Goal: Transaction & Acquisition: Obtain resource

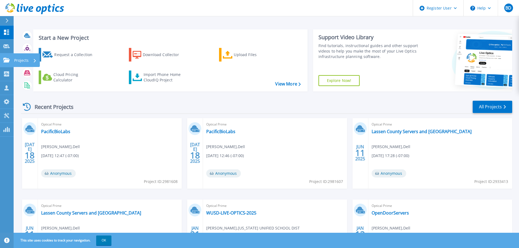
click at [8, 62] on icon at bounding box center [6, 60] width 7 height 5
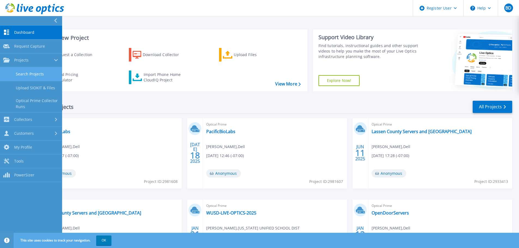
click at [38, 74] on link "Search Projects" at bounding box center [31, 74] width 62 height 14
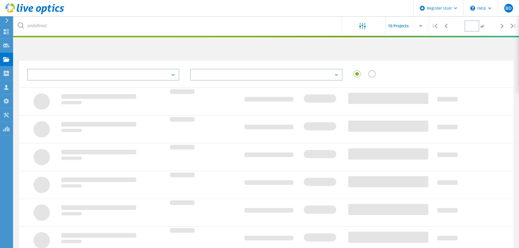
type input "1"
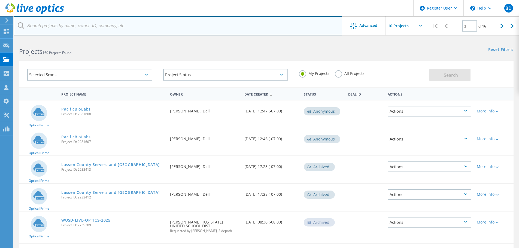
click at [57, 27] on input "text" at bounding box center [178, 25] width 328 height 19
paste input "Humberto Tapia <htapia@buzzoates.com>"
drag, startPoint x: 62, startPoint y: 24, endPoint x: 19, endPoint y: 26, distance: 42.2
click at [19, 26] on div "Humberto Tapia <htapia@buzzoates.com>" at bounding box center [178, 25] width 328 height 19
click at [84, 29] on input "htapia@buzzoates.com>" at bounding box center [178, 25] width 328 height 19
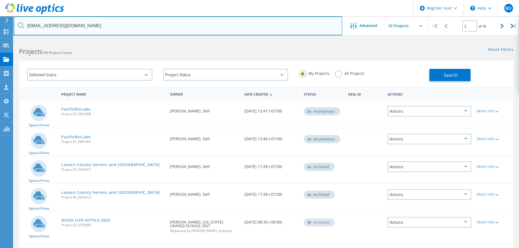
type input "[EMAIL_ADDRESS][DOMAIN_NAME]"
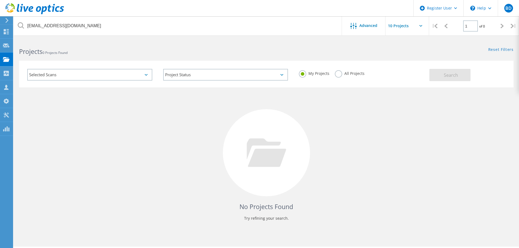
click at [338, 72] on label "All Projects" at bounding box center [350, 72] width 30 height 5
click at [0, 0] on input "All Projects" at bounding box center [0, 0] width 0 height 0
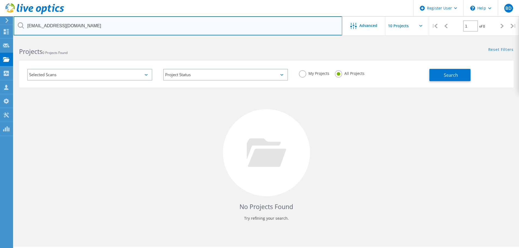
click at [91, 28] on input "htapia@buzzoates.com" at bounding box center [178, 25] width 328 height 19
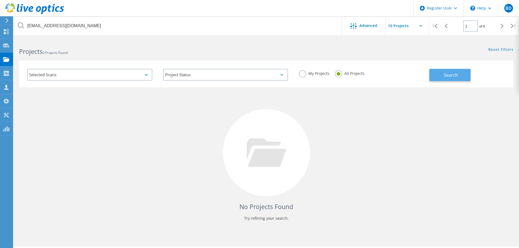
click at [447, 78] on span "Search" at bounding box center [451, 75] width 14 height 6
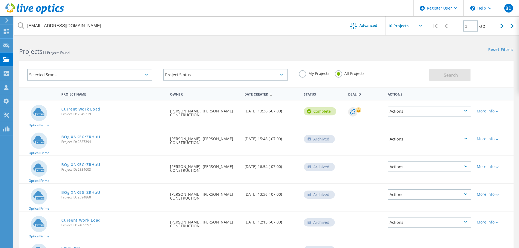
click at [352, 114] on icon at bounding box center [352, 111] width 5 height 5
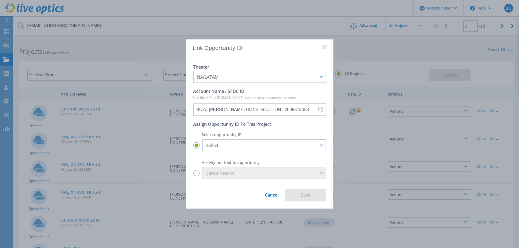
drag, startPoint x: 282, startPoint y: 21, endPoint x: 310, endPoint y: 39, distance: 32.8
click at [282, 22] on div "Link Opportunity ID Theater NA/LATAM APJ EMEA NA/LATAM Account Name / SFDC ID U…" at bounding box center [259, 124] width 519 height 248
click at [324, 47] on rect at bounding box center [324, 47] width 5 height 5
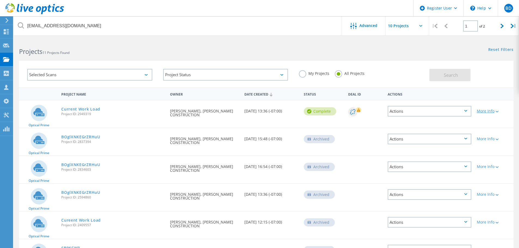
click at [498, 111] on icon at bounding box center [496, 112] width 3 height 2
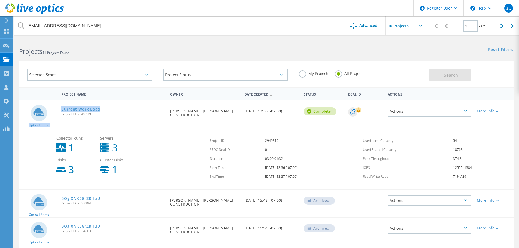
drag, startPoint x: 105, startPoint y: 108, endPoint x: 57, endPoint y: 109, distance: 48.8
click at [57, 109] on div "Optical Prime Current Work Load Project ID: 2949319 Requested By Humberto Tapia…" at bounding box center [266, 113] width 494 height 27
copy div "Optical Prime Current Work Load"
click at [141, 99] on div "Project Name Owner Date Created Status Deal Id Actions" at bounding box center [266, 93] width 494 height 13
drag, startPoint x: 84, startPoint y: 114, endPoint x: 62, endPoint y: 115, distance: 22.4
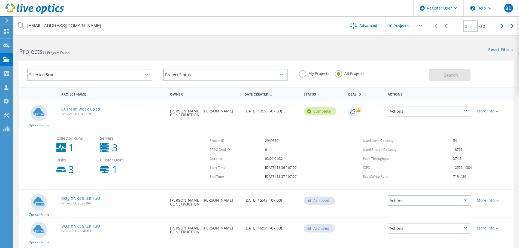
click at [62, 115] on span "Project ID: 2949319" at bounding box center [112, 113] width 103 height 3
copy span "Project ID: 2949319"
click at [81, 109] on link "Current Work Load" at bounding box center [80, 109] width 39 height 4
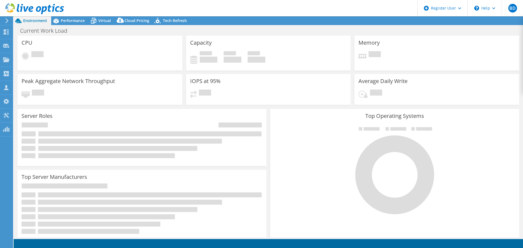
select select "USWest"
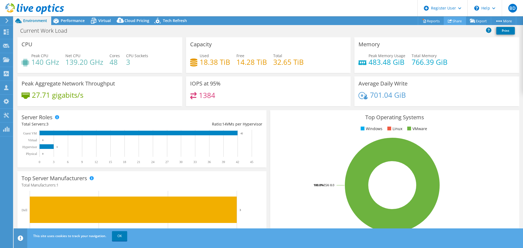
click at [453, 23] on link "Share" at bounding box center [455, 21] width 22 height 8
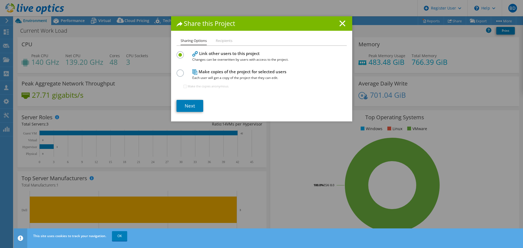
click at [176, 71] on label at bounding box center [181, 69] width 10 height 1
click at [0, 0] on input "radio" at bounding box center [0, 0] width 0 height 0
click at [183, 87] on input "Make the copies anonymous." at bounding box center [185, 87] width 4 height 4
click at [183, 85] on input "Make the copies anonymous." at bounding box center [185, 87] width 4 height 4
checkbox input "false"
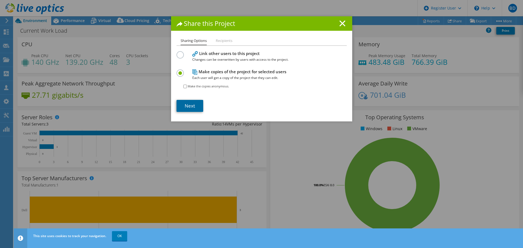
click at [190, 106] on link "Next" at bounding box center [189, 106] width 27 height 12
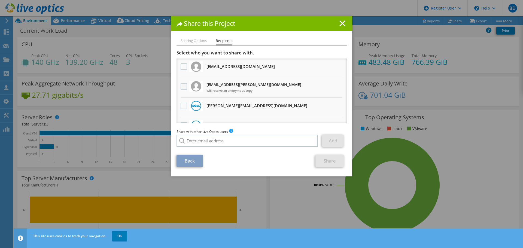
click at [182, 84] on label at bounding box center [185, 86] width 8 height 7
click at [0, 0] on input "checkbox" at bounding box center [0, 0] width 0 height 0
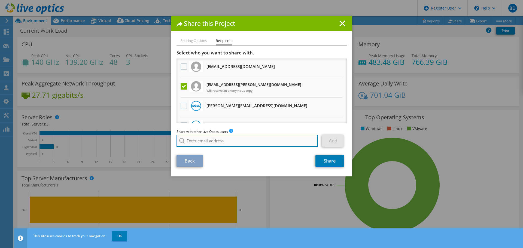
click at [200, 142] on input "search" at bounding box center [247, 141] width 142 height 12
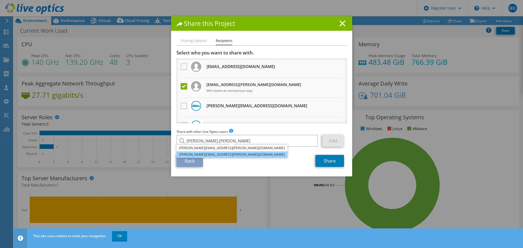
click at [210, 155] on li "robert.banchero@spearus.com" at bounding box center [231, 154] width 111 height 7
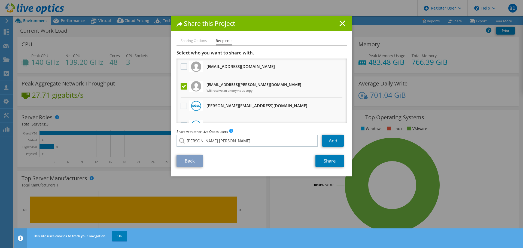
type input "robert.banchero@spearus.com"
click at [331, 139] on link "Add" at bounding box center [333, 141] width 22 height 12
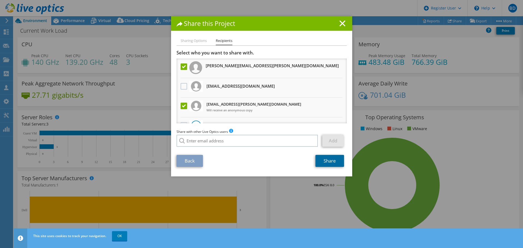
click at [322, 162] on link "Share" at bounding box center [329, 161] width 29 height 12
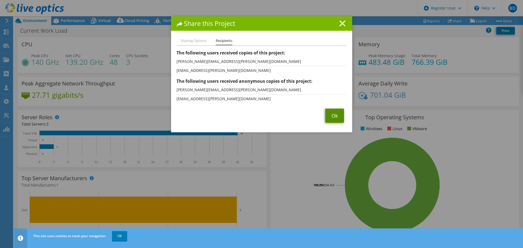
click at [334, 116] on link "Ok" at bounding box center [334, 116] width 19 height 14
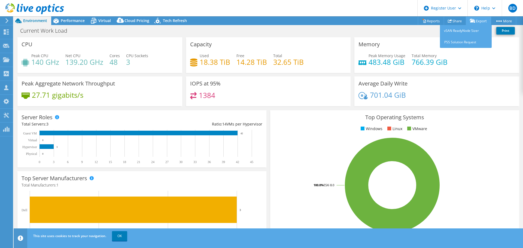
click at [472, 20] on icon at bounding box center [472, 21] width 5 height 4
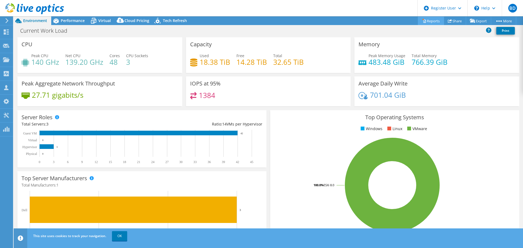
click at [427, 21] on link "Reports" at bounding box center [431, 21] width 26 height 8
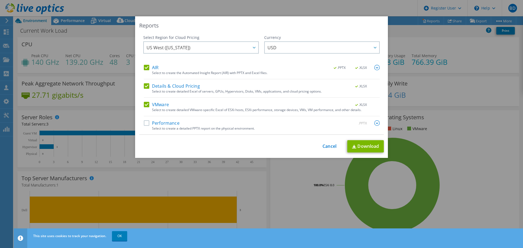
click at [145, 122] on label "Performance" at bounding box center [162, 122] width 36 height 5
click at [0, 0] on input "Performance" at bounding box center [0, 0] width 0 height 0
click at [361, 147] on link "Download" at bounding box center [365, 146] width 36 height 12
click at [327, 145] on link "Cancel" at bounding box center [329, 146] width 14 height 5
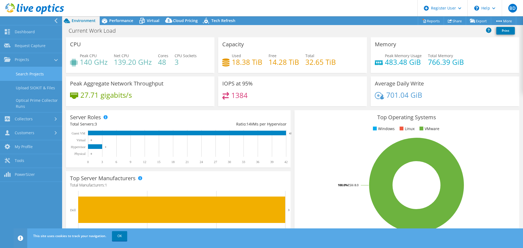
click at [30, 72] on link "Search Projects" at bounding box center [31, 74] width 62 height 14
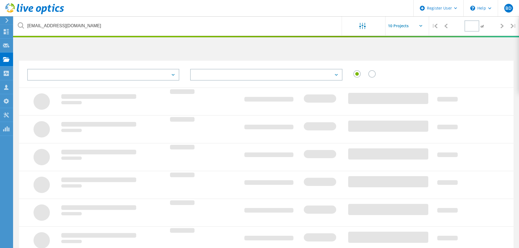
type input "1"
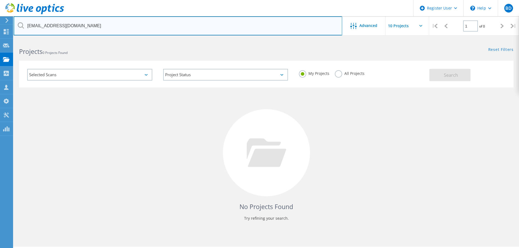
drag, startPoint x: 93, startPoint y: 25, endPoint x: 7, endPoint y: 24, distance: 86.0
click at [7, 39] on div "Register User \n Help Explore Helpful Articles Contact Support BD Dell User Bet…" at bounding box center [259, 151] width 519 height 224
type input "h"
paste input "klawson@corcoranunified.com"
type input "klawson@corcoranunified.com"
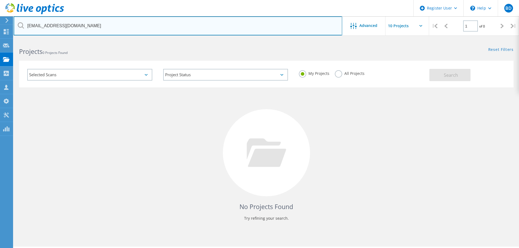
click at [108, 23] on input "klawson@corcoranunified.com" at bounding box center [178, 25] width 328 height 19
drag, startPoint x: 103, startPoint y: 24, endPoint x: 157, endPoint y: 39, distance: 55.9
click at [104, 24] on input "klawson@corcoranunified.com" at bounding box center [178, 25] width 328 height 19
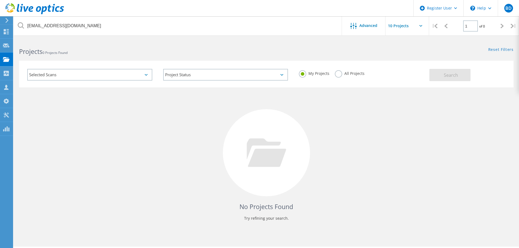
click at [337, 75] on label "All Projects" at bounding box center [350, 72] width 30 height 5
click at [0, 0] on input "All Projects" at bounding box center [0, 0] width 0 height 0
click at [446, 79] on button "Search" at bounding box center [449, 75] width 41 height 12
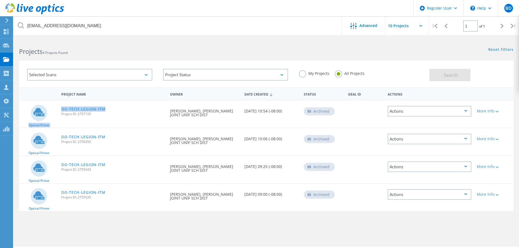
drag, startPoint x: 121, startPoint y: 107, endPoint x: 56, endPoint y: 107, distance: 64.8
click at [56, 107] on div "Optical Prime DO-TECH-LEGION-ITM Project ID: 2757155 Requested By Ken Lawson, C…" at bounding box center [266, 113] width 494 height 27
click at [129, 106] on div "DO-TECH-LEGION-ITM Project ID: 2757155" at bounding box center [113, 110] width 109 height 21
drag, startPoint x: 55, startPoint y: 109, endPoint x: 109, endPoint y: 110, distance: 53.9
click at [109, 110] on div "Optical Prime DO-TECH-LEGION-ITM Project ID: 2757155 Requested By Ken Lawson, C…" at bounding box center [266, 113] width 494 height 27
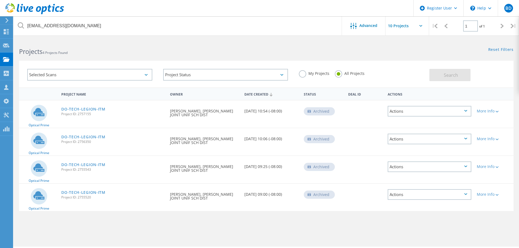
click at [129, 111] on div "DO-TECH-LEGION-ITM Project ID: 2757155" at bounding box center [113, 110] width 109 height 21
drag, startPoint x: 95, startPoint y: 109, endPoint x: 118, endPoint y: 103, distance: 24.1
click at [118, 99] on div "Project Name Owner Date Created Status Deal Id Actions" at bounding box center [266, 93] width 494 height 13
drag, startPoint x: 103, startPoint y: 110, endPoint x: 62, endPoint y: 109, distance: 41.4
click at [62, 109] on div "DO-TECH-LEGION-ITM Project ID: 2757155" at bounding box center [113, 110] width 109 height 21
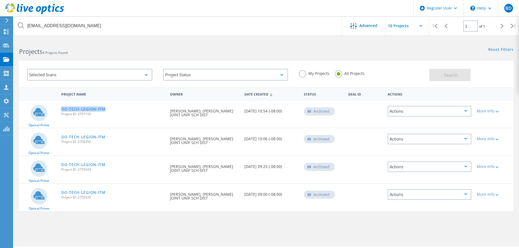
copy link "DO-TECH-LEGION-ITM"
drag, startPoint x: 92, startPoint y: 115, endPoint x: 61, endPoint y: 115, distance: 31.3
click at [61, 115] on div "DO-TECH-LEGION-ITM Project ID: 2757155" at bounding box center [113, 110] width 109 height 21
copy span "Project ID: 2757155"
click at [92, 109] on link "DO-TECH-LEGION-ITM" at bounding box center [83, 109] width 44 height 4
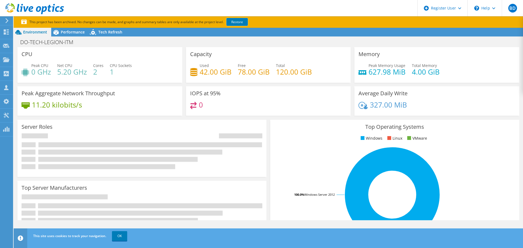
click at [245, 22] on link "Restore" at bounding box center [237, 22] width 22 height 8
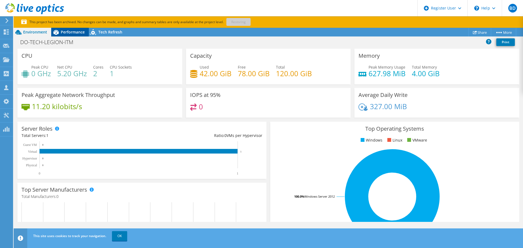
click at [78, 31] on span "Performance" at bounding box center [73, 31] width 24 height 5
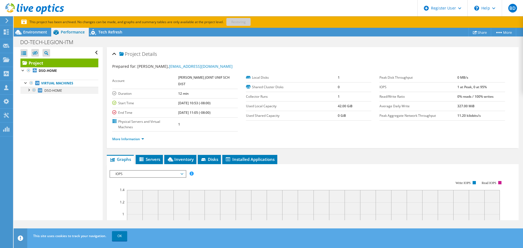
click at [28, 91] on div at bounding box center [28, 89] width 5 height 5
click at [27, 82] on div at bounding box center [25, 82] width 5 height 5
click at [32, 105] on div at bounding box center [31, 103] width 5 height 5
